Goal: Transaction & Acquisition: Obtain resource

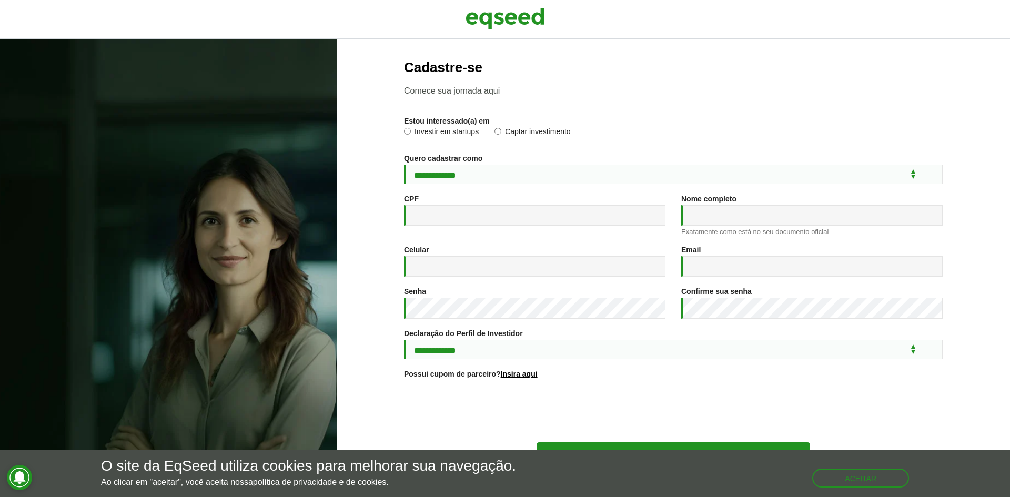
scroll to position [38, 0]
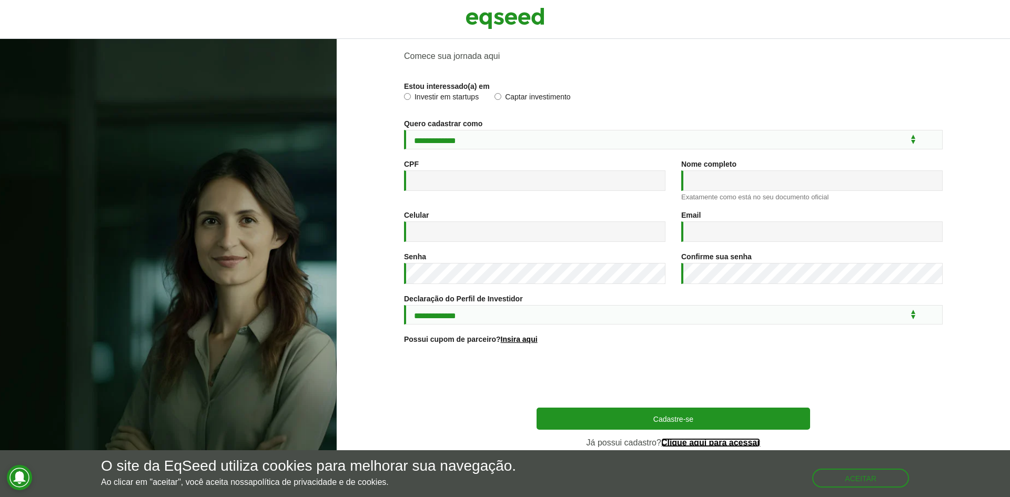
click at [693, 441] on link "Clique aqui para acessar" at bounding box center [710, 443] width 99 height 8
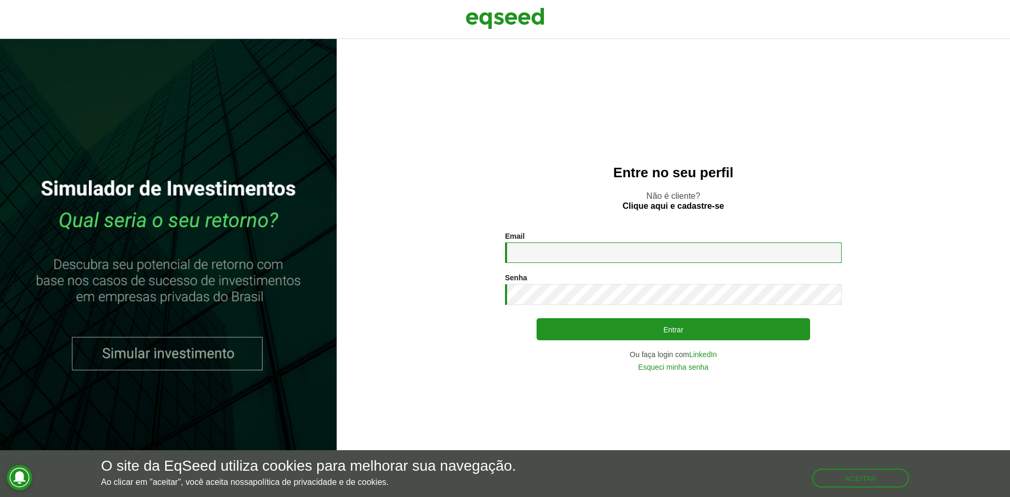
click at [544, 248] on input "Email *" at bounding box center [673, 253] width 337 height 21
type input "**********"
click at [537, 318] on button "Entrar" at bounding box center [674, 329] width 274 height 22
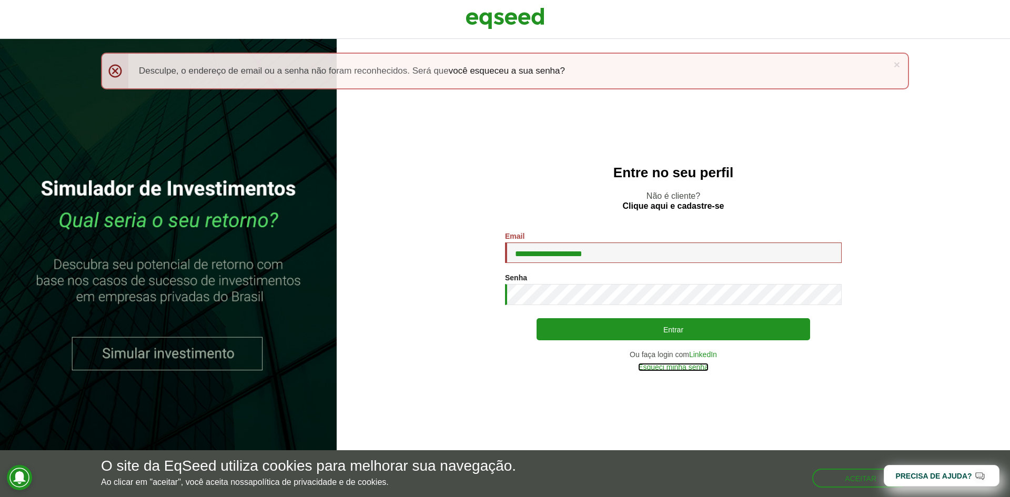
click at [667, 369] on link "Esqueci minha senha" at bounding box center [673, 367] width 71 height 7
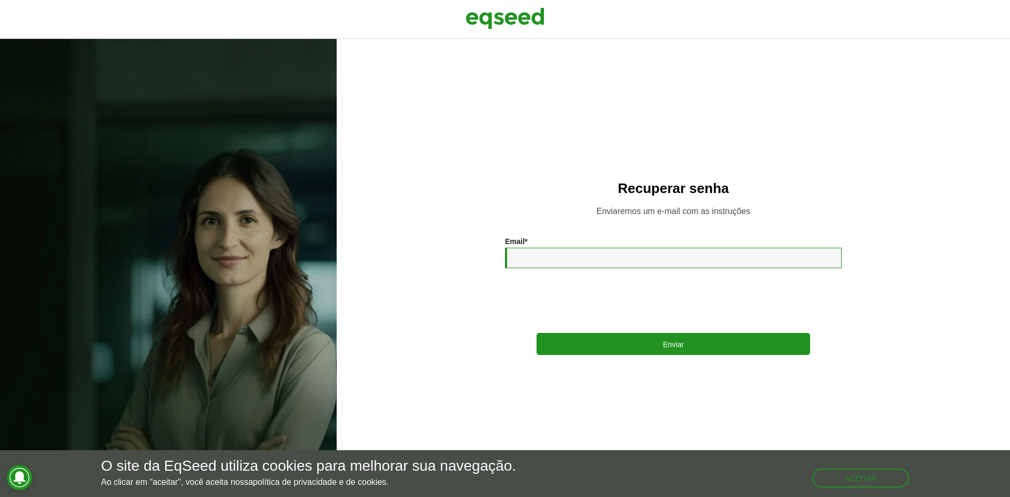
click at [548, 260] on input "Email *" at bounding box center [673, 258] width 337 height 21
type input "**********"
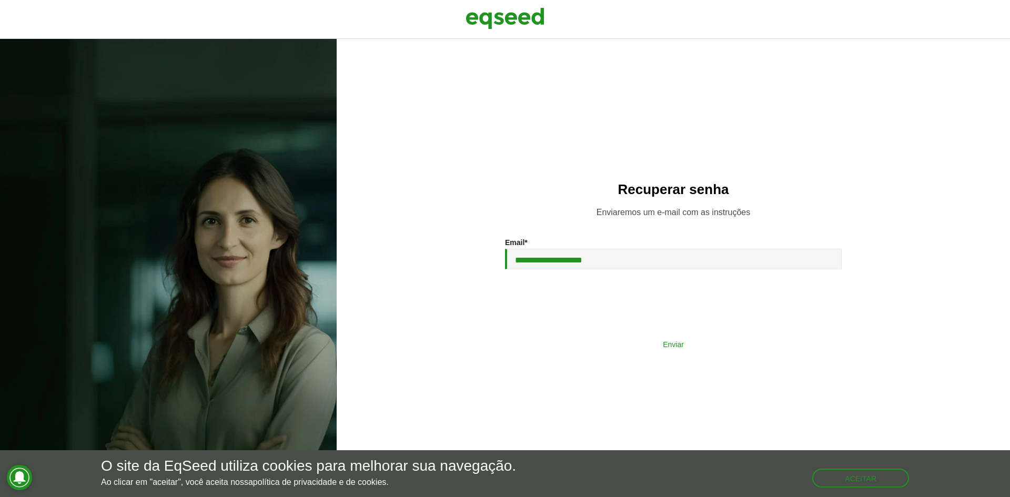
click at [668, 350] on button "Enviar" at bounding box center [674, 344] width 274 height 20
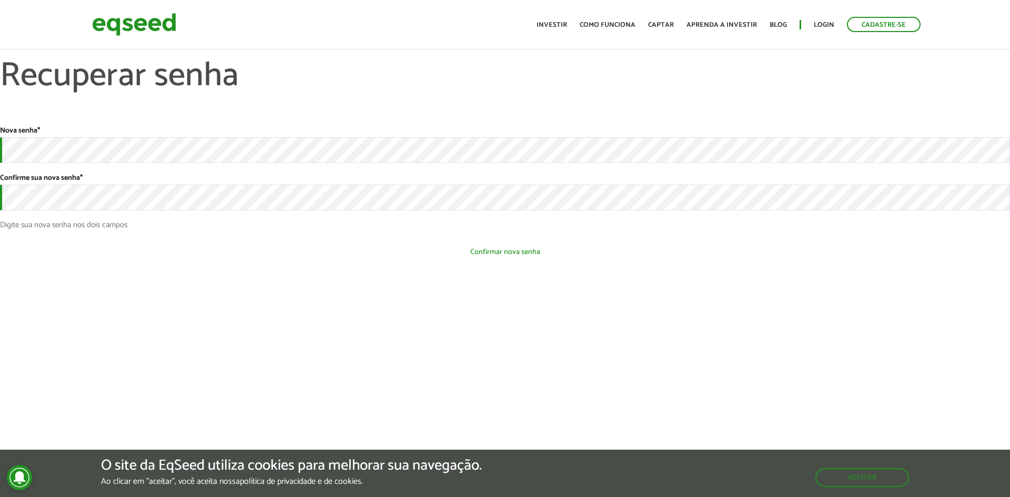
click at [476, 253] on button "Confirmar nova senha" at bounding box center [505, 252] width 1010 height 20
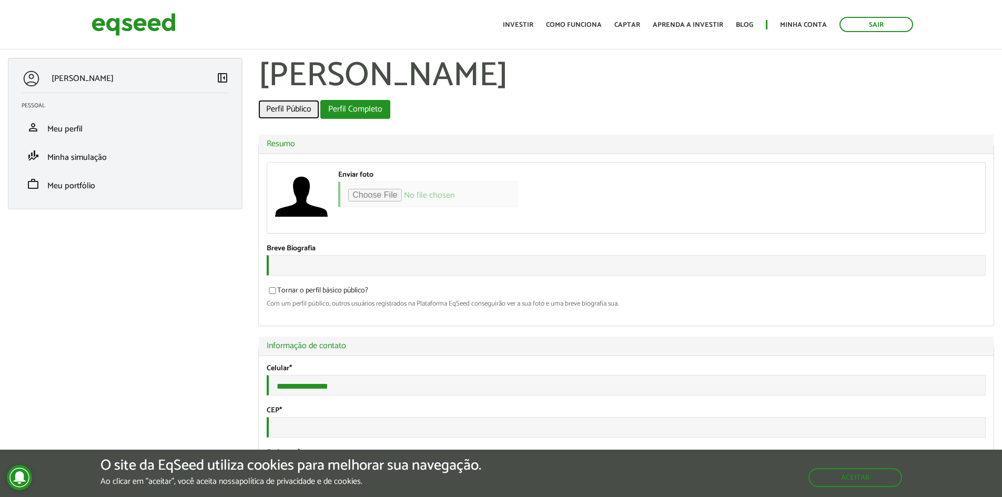
click at [295, 113] on link "Perfil Público" at bounding box center [288, 109] width 61 height 19
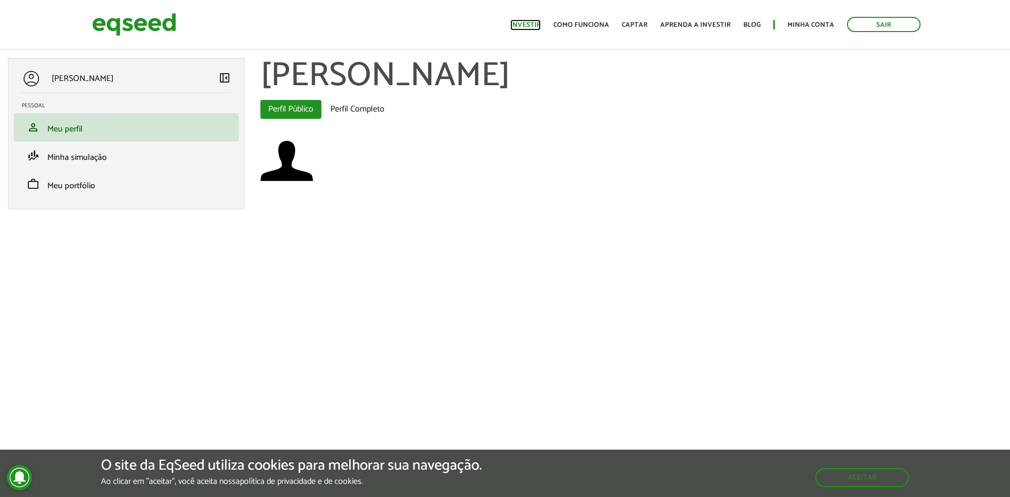
click at [532, 25] on link "Investir" at bounding box center [525, 25] width 31 height 7
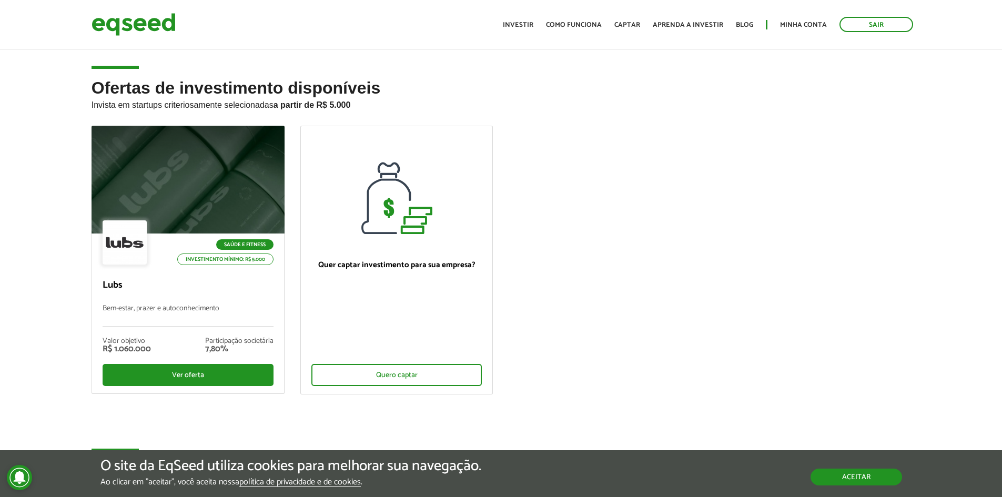
click at [864, 478] on button "Aceitar" at bounding box center [857, 477] width 92 height 17
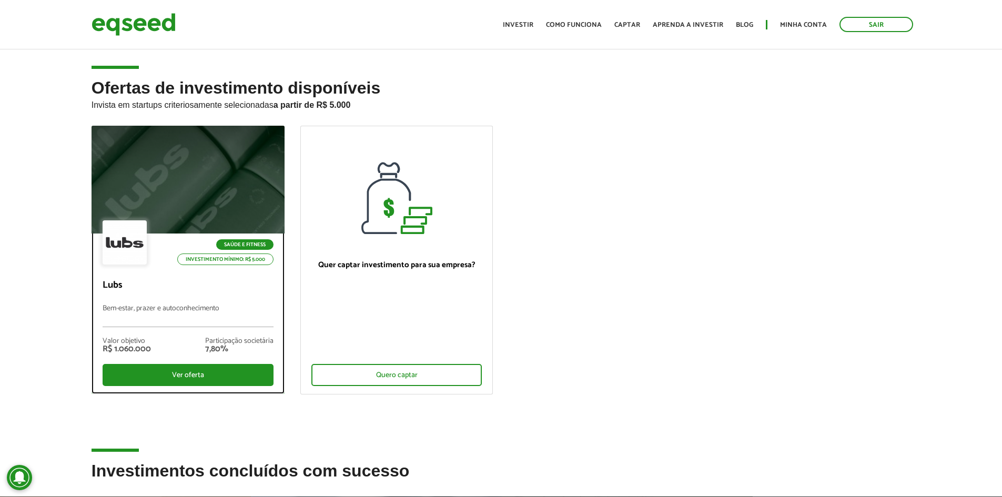
click at [185, 185] on div at bounding box center [188, 179] width 232 height 129
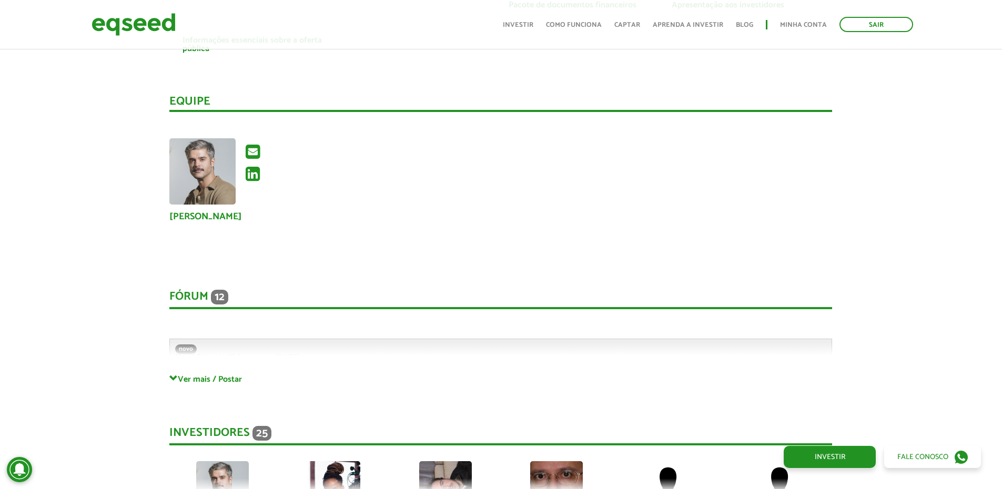
scroll to position [2473, 0]
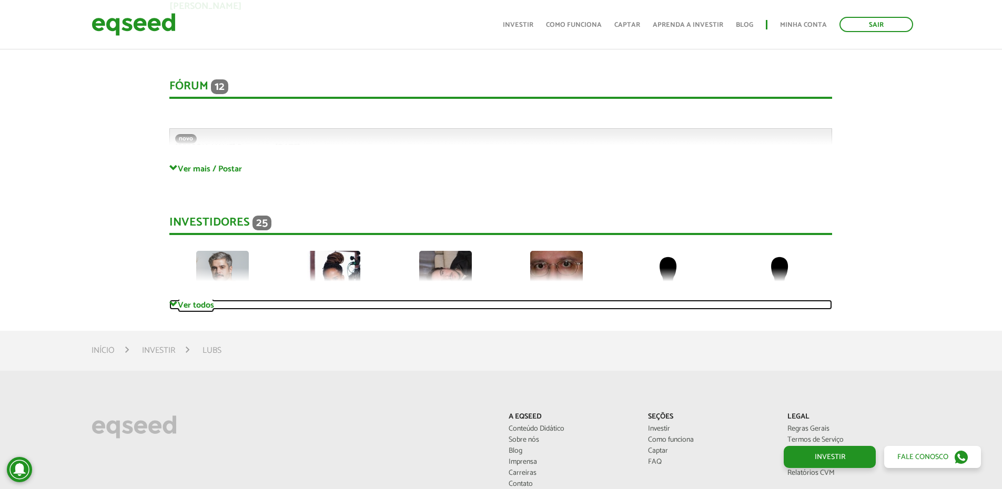
click at [216, 300] on link "Ver todos" at bounding box center [500, 305] width 663 height 10
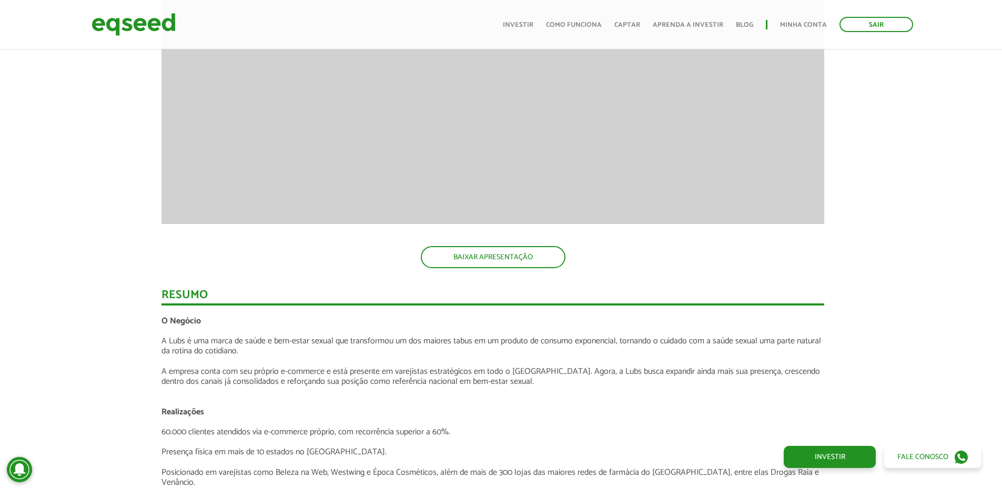
scroll to position [1105, 8]
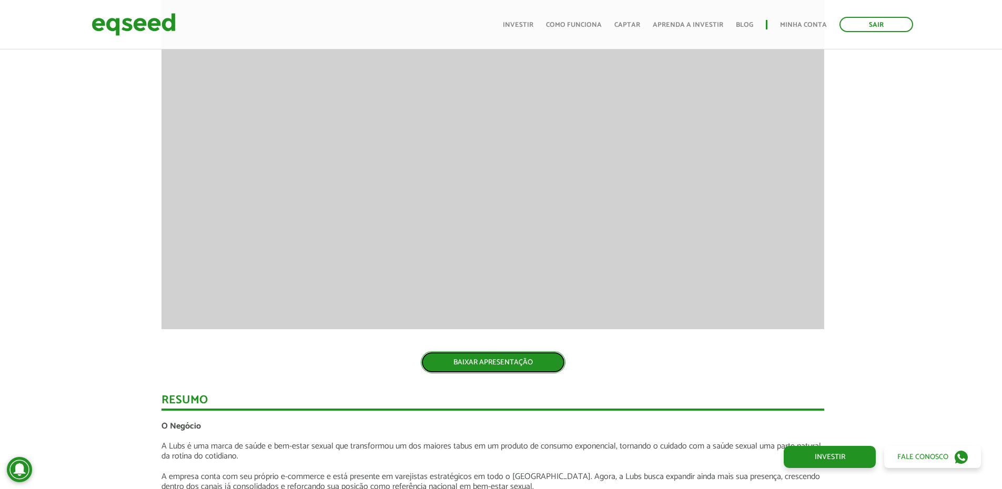
click at [472, 366] on link "BAIXAR APRESENTAÇÃO" at bounding box center [493, 362] width 145 height 22
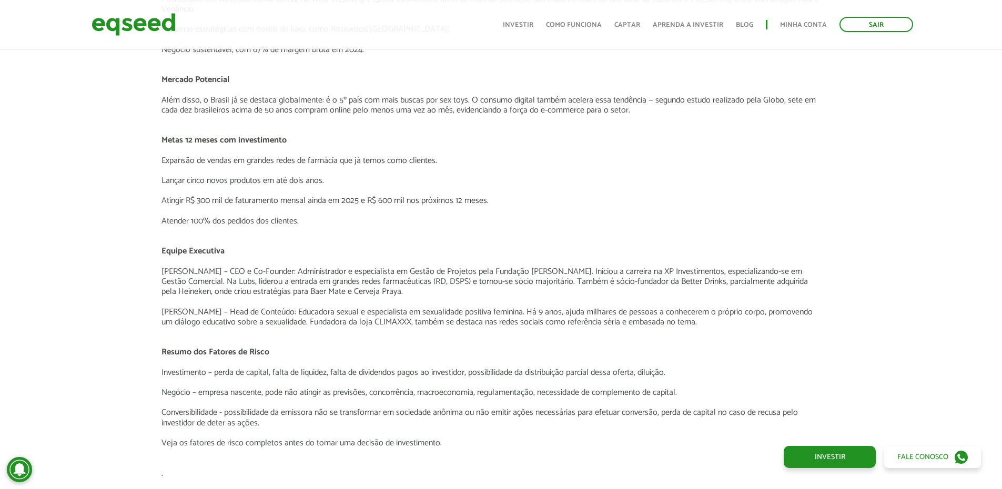
scroll to position [1947, 8]
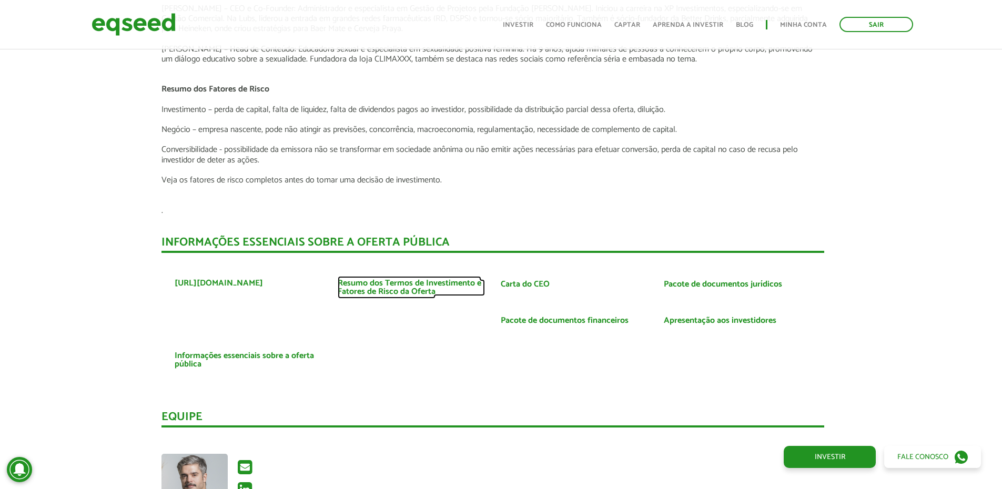
click at [413, 279] on link "Resumo dos Termos de Investimento e Fatores de Risco da Oferta" at bounding box center [411, 287] width 147 height 17
click at [533, 280] on link "Carta do CEO" at bounding box center [525, 284] width 49 height 8
click at [693, 280] on link "Pacote de documentos jurídicos" at bounding box center [723, 284] width 118 height 8
click at [554, 317] on link "Pacote de documentos financeiros" at bounding box center [565, 321] width 128 height 8
click at [716, 317] on link "Apresentação aos investidores" at bounding box center [720, 321] width 113 height 8
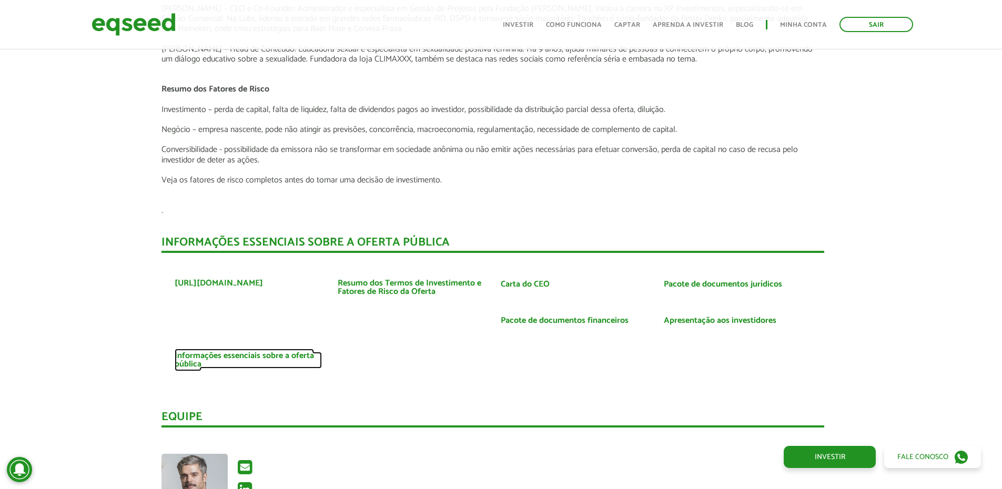
click at [215, 352] on link "Informações essenciais sobre a oferta pública" at bounding box center [248, 360] width 147 height 17
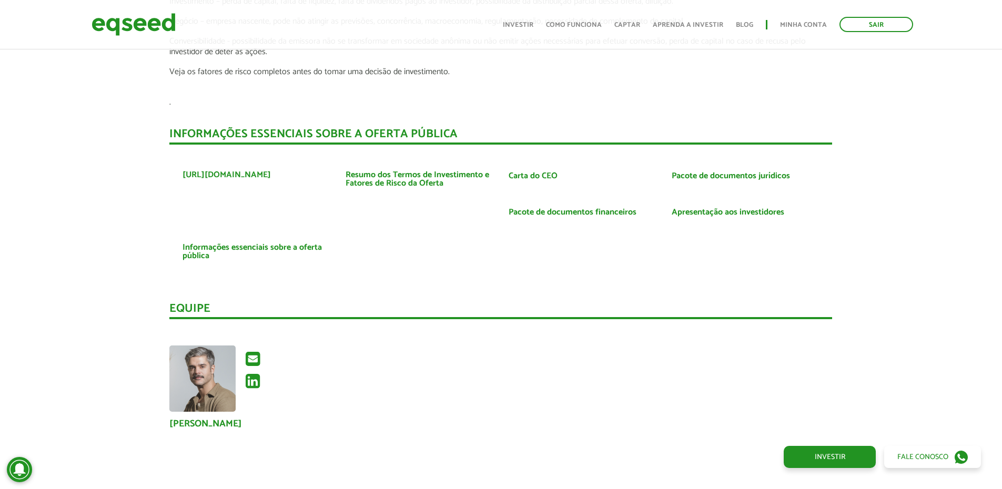
scroll to position [1947, 0]
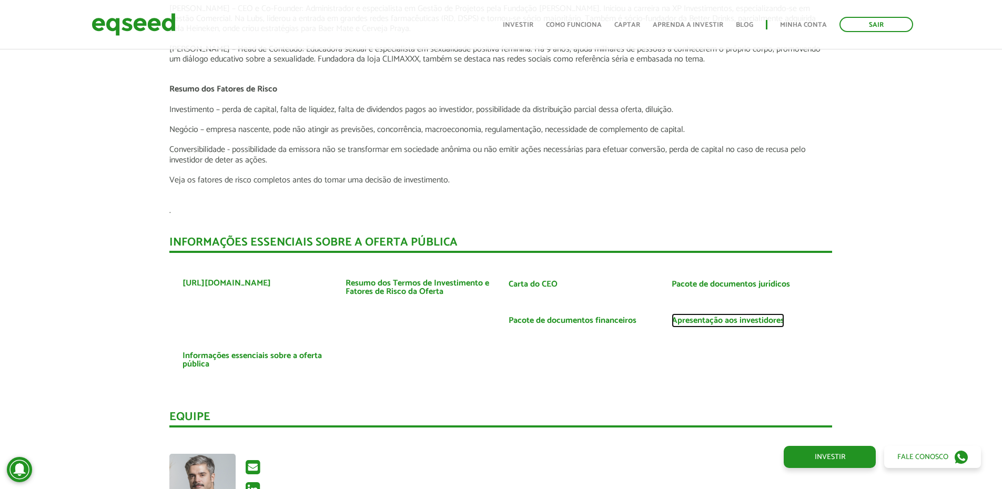
click at [713, 317] on link "Apresentação aos investidores" at bounding box center [728, 321] width 113 height 8
click at [537, 280] on link "Carta do CEO" at bounding box center [533, 284] width 49 height 8
click at [413, 279] on link "Resumo dos Termos de Investimento e Fatores de Risco da Oferta" at bounding box center [419, 287] width 147 height 17
click at [608, 317] on link "Pacote de documentos financeiros" at bounding box center [573, 321] width 128 height 8
click at [705, 280] on link "Pacote de documentos jurídicos" at bounding box center [731, 284] width 118 height 8
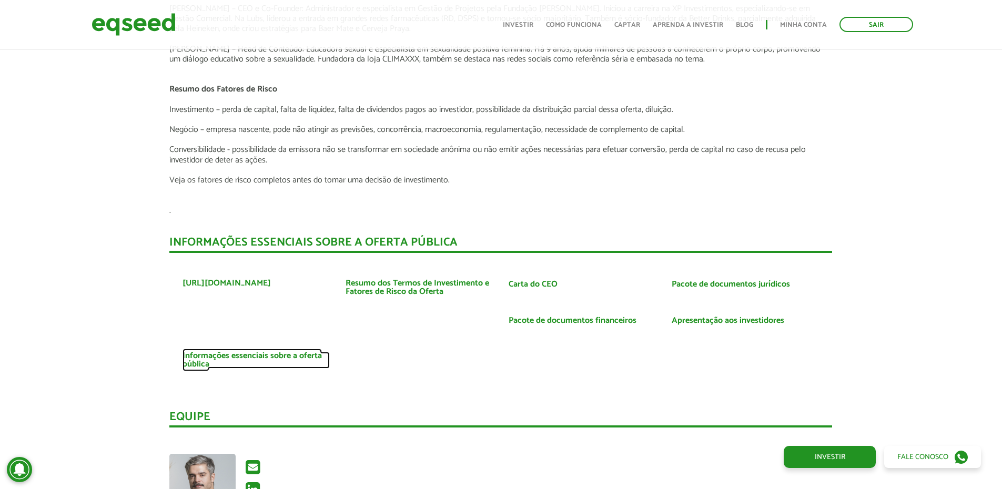
click at [275, 352] on link "Informações essenciais sobre a oferta pública" at bounding box center [256, 360] width 147 height 17
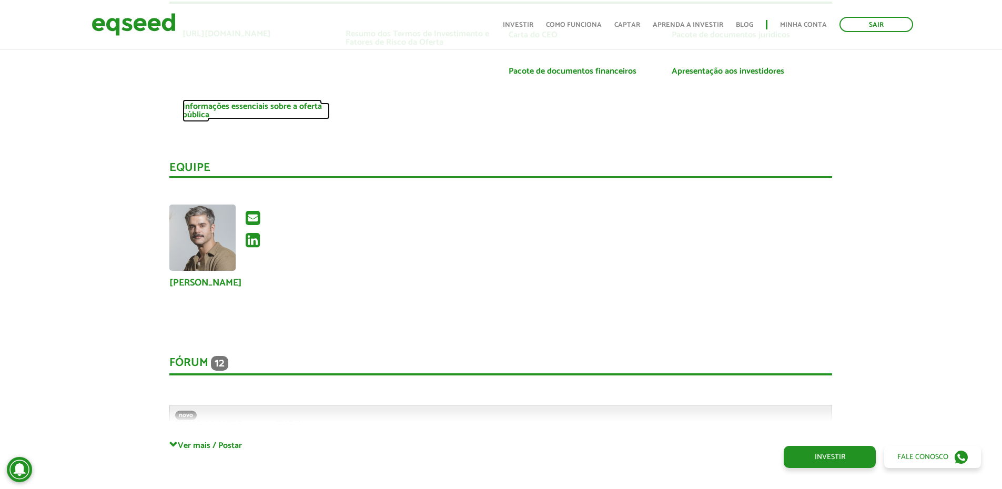
scroll to position [2105, 0]
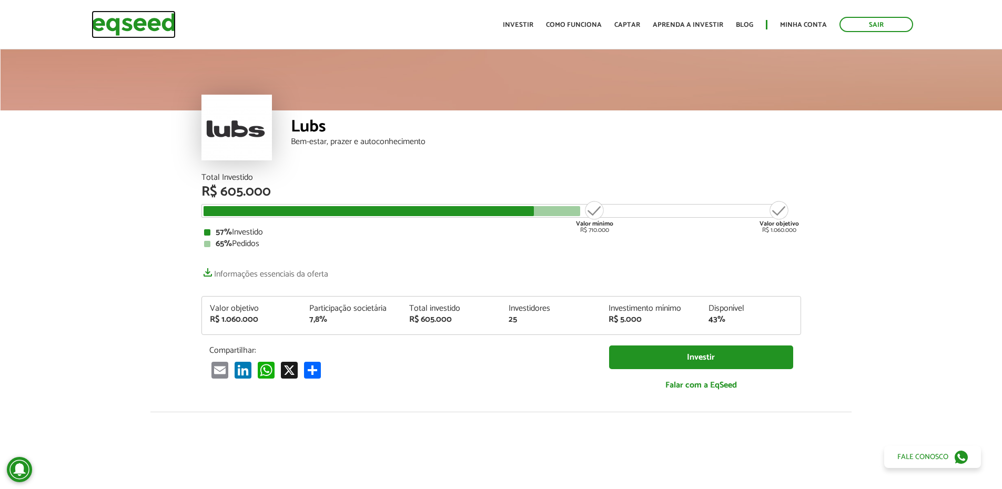
click at [126, 20] on img at bounding box center [134, 25] width 84 height 28
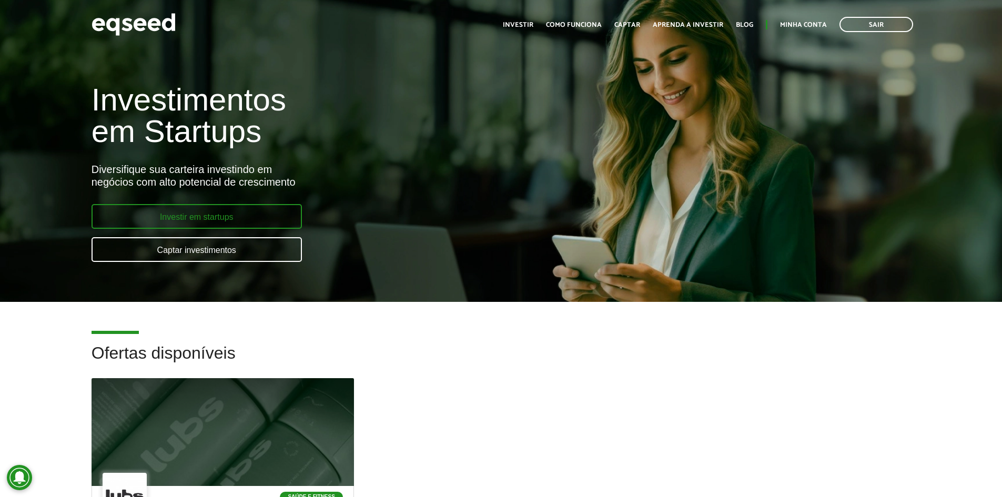
click at [214, 219] on link "Investir em startups" at bounding box center [197, 216] width 210 height 25
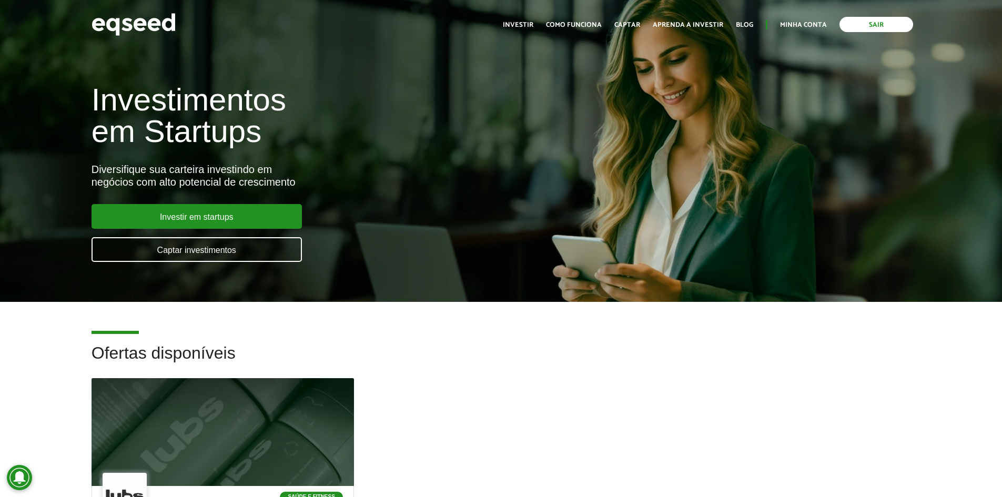
click at [880, 25] on link "Sair" at bounding box center [877, 24] width 74 height 15
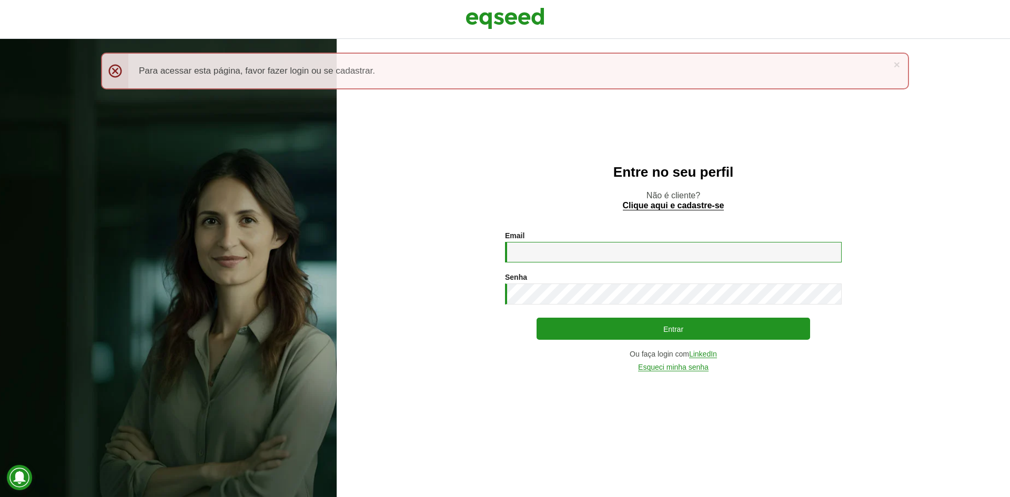
click at [551, 253] on input "Email *" at bounding box center [673, 252] width 337 height 21
type input "**********"
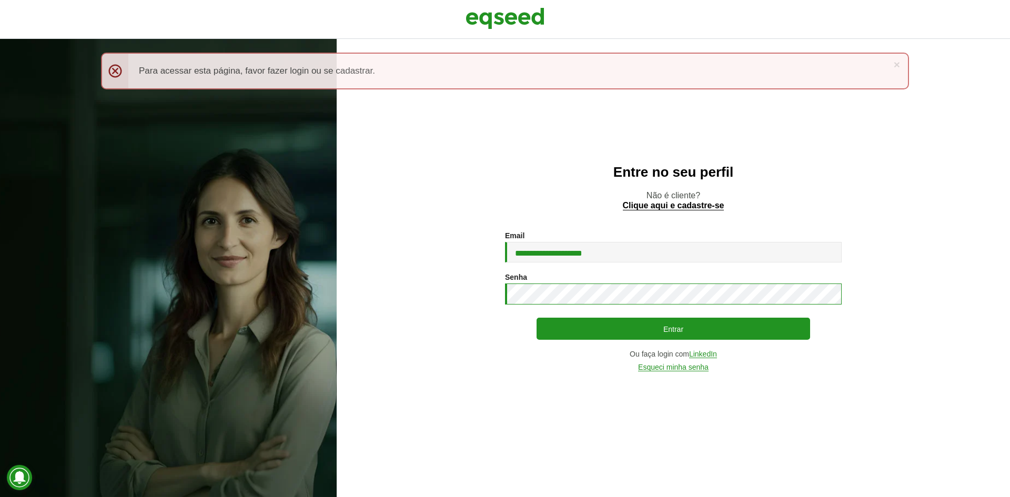
click at [537, 318] on button "Entrar" at bounding box center [674, 329] width 274 height 22
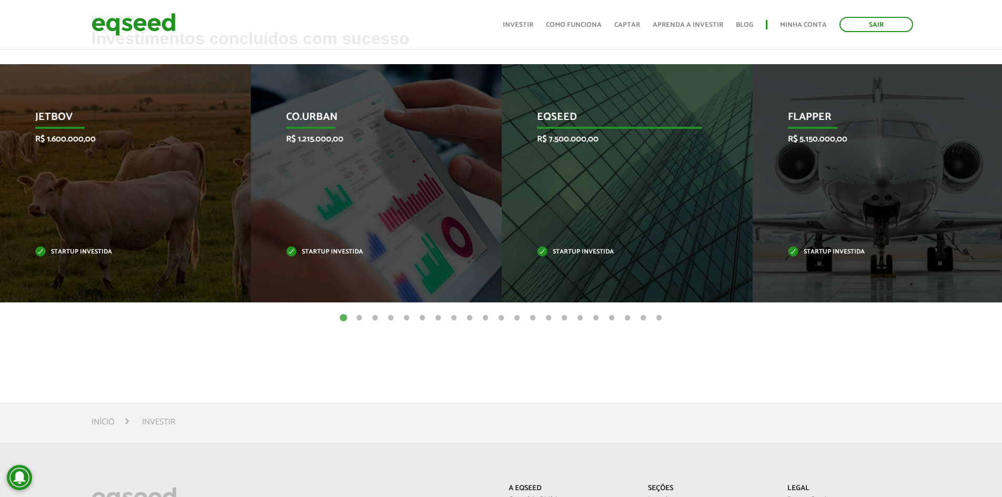
scroll to position [368, 0]
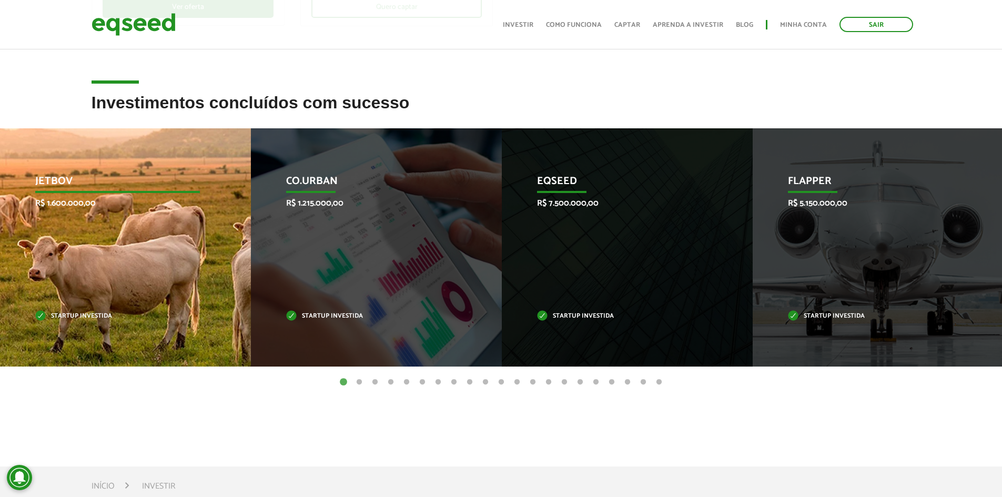
click at [44, 177] on p "JetBov" at bounding box center [117, 184] width 165 height 18
click at [72, 316] on p "Startup investida" at bounding box center [117, 317] width 165 height 6
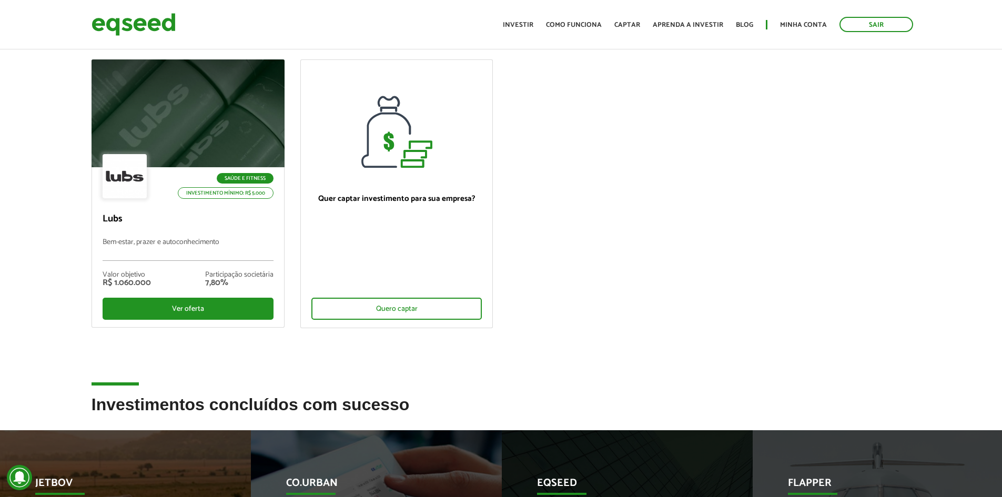
scroll to position [0, 0]
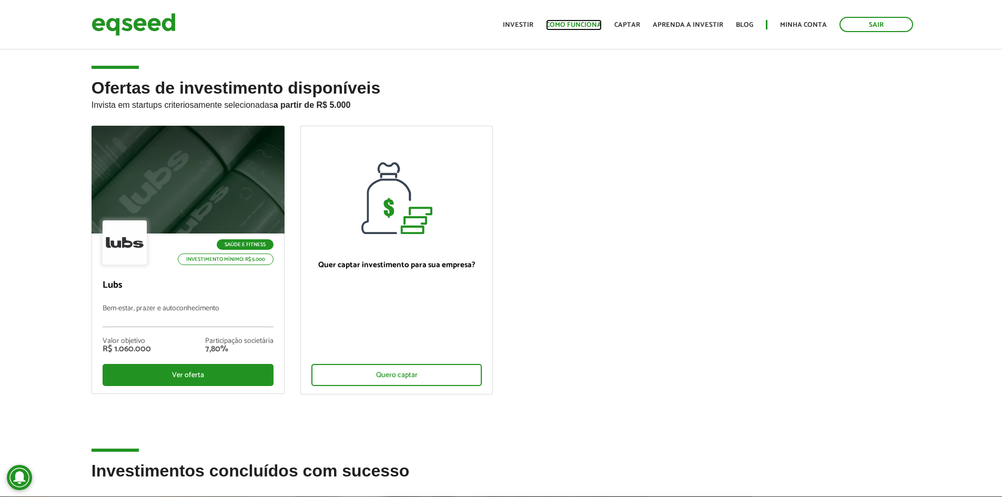
click at [572, 26] on link "Como funciona" at bounding box center [574, 25] width 56 height 7
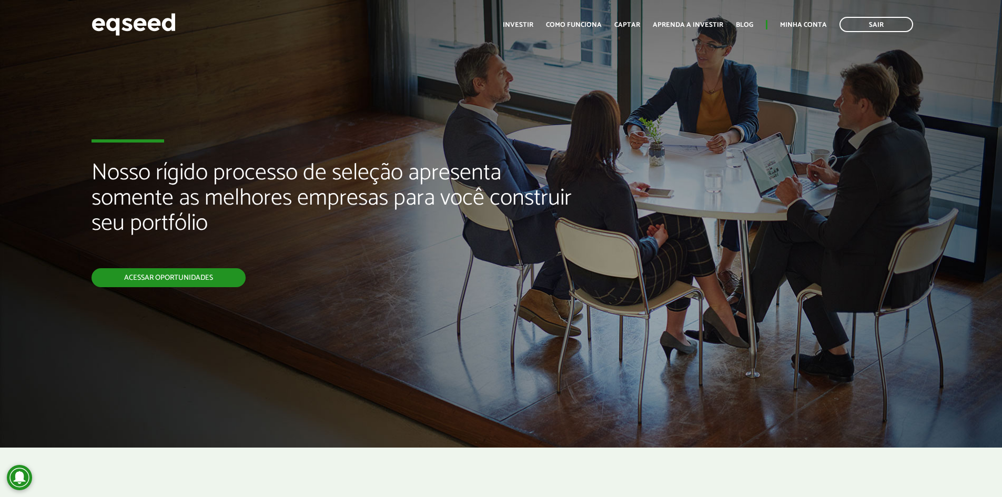
click at [177, 280] on link "Acessar oportunidades" at bounding box center [169, 277] width 154 height 19
